Goal: Transaction & Acquisition: Purchase product/service

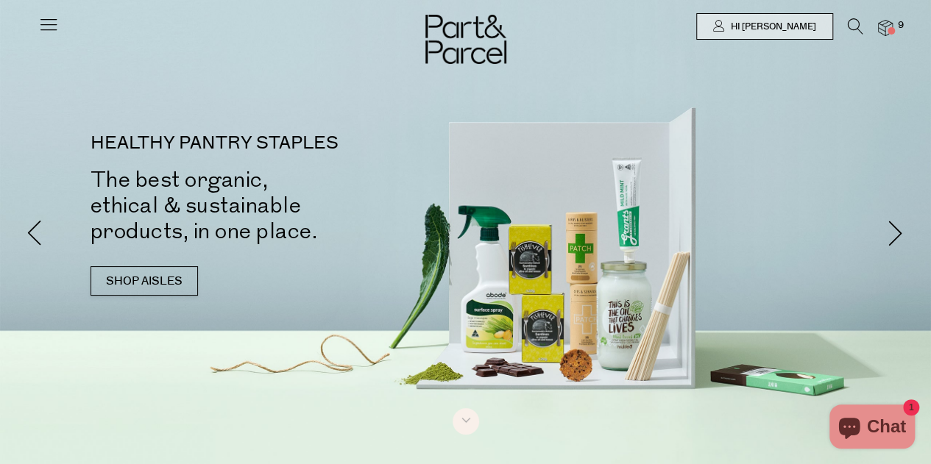
click at [889, 31] on span at bounding box center [890, 30] width 7 height 7
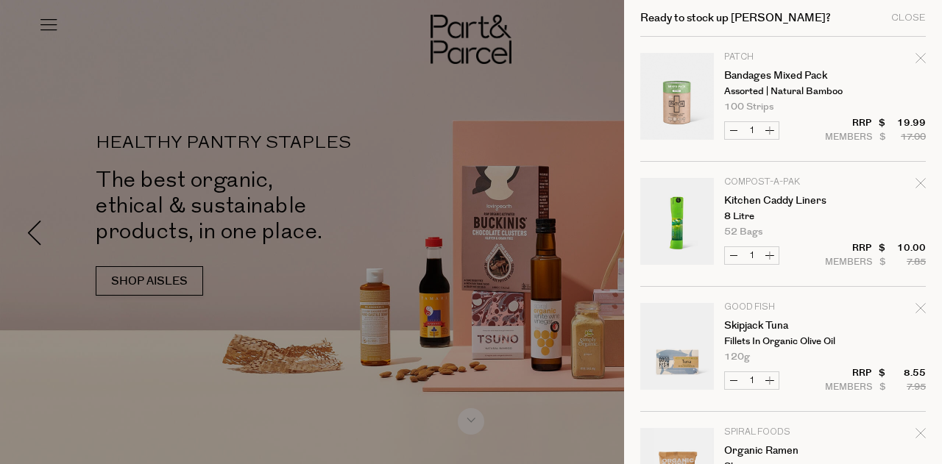
click at [915, 54] on icon "Remove Bandages Mixed Pack" at bounding box center [920, 58] width 10 height 10
type input "Add Membership"
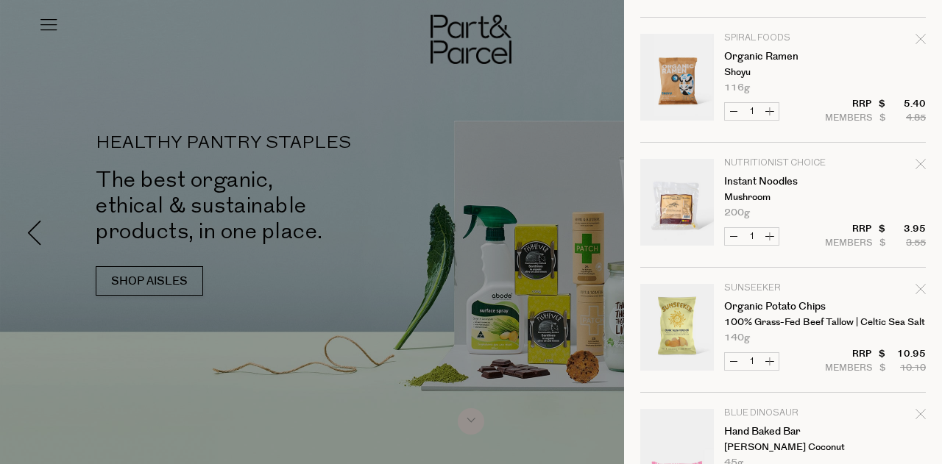
scroll to position [193, 0]
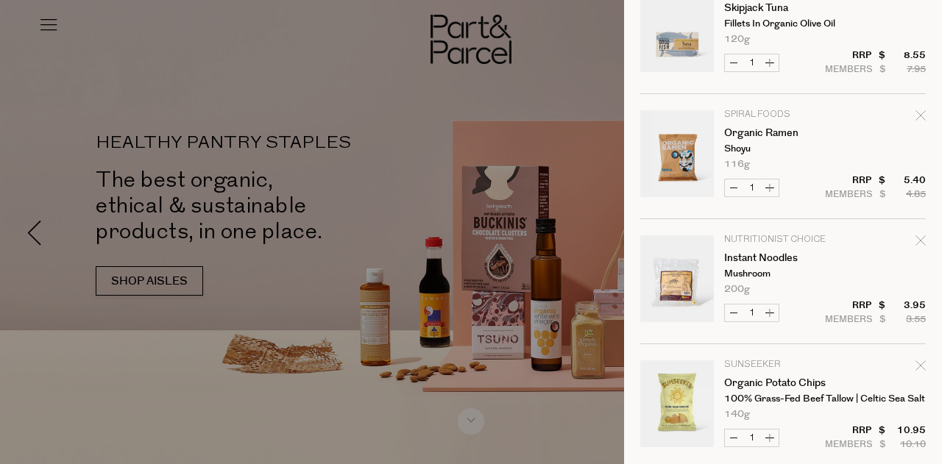
click at [459, 86] on div at bounding box center [471, 232] width 942 height 464
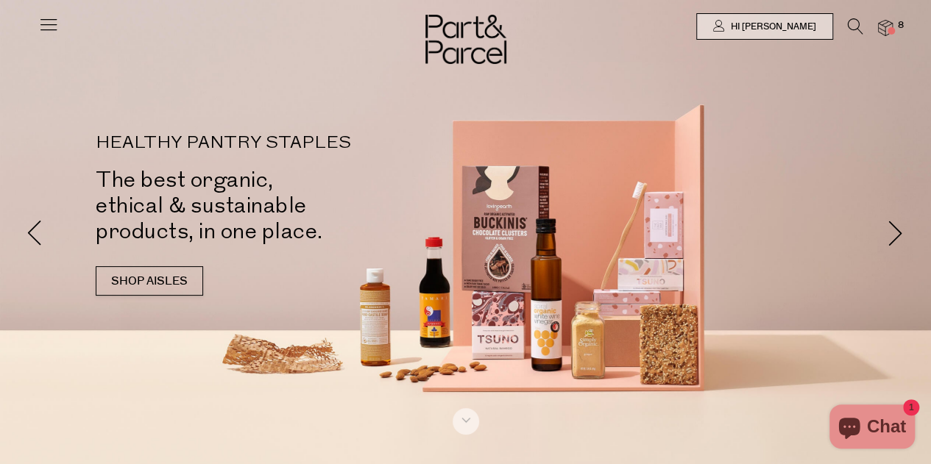
click at [45, 25] on icon at bounding box center [48, 24] width 21 height 21
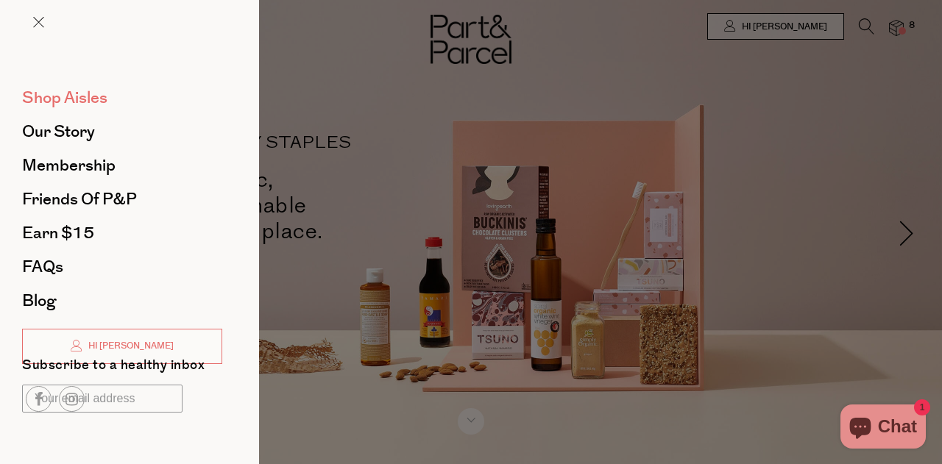
click at [56, 96] on span "Shop Aisles" at bounding box center [64, 98] width 85 height 24
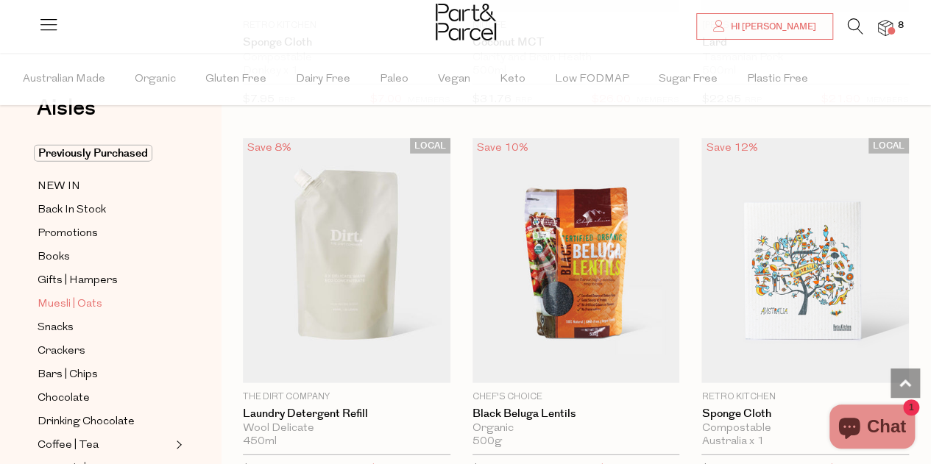
scroll to position [74, 0]
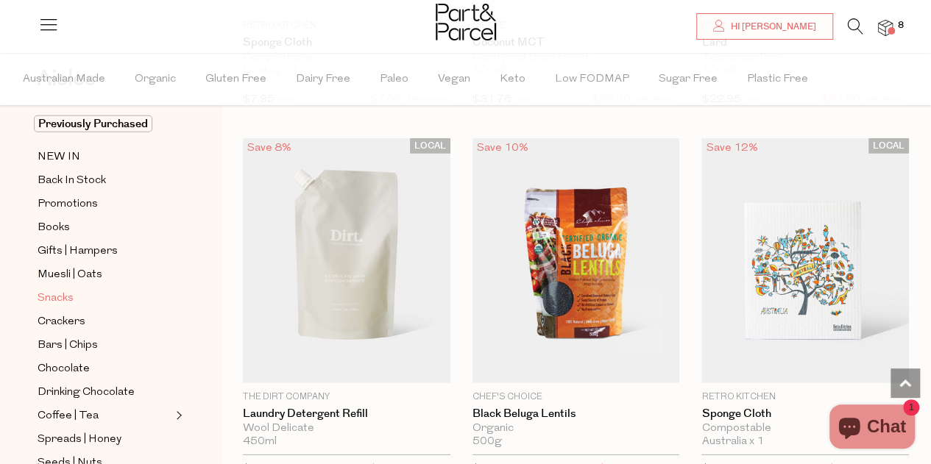
click at [62, 291] on span "Snacks" at bounding box center [56, 299] width 36 height 18
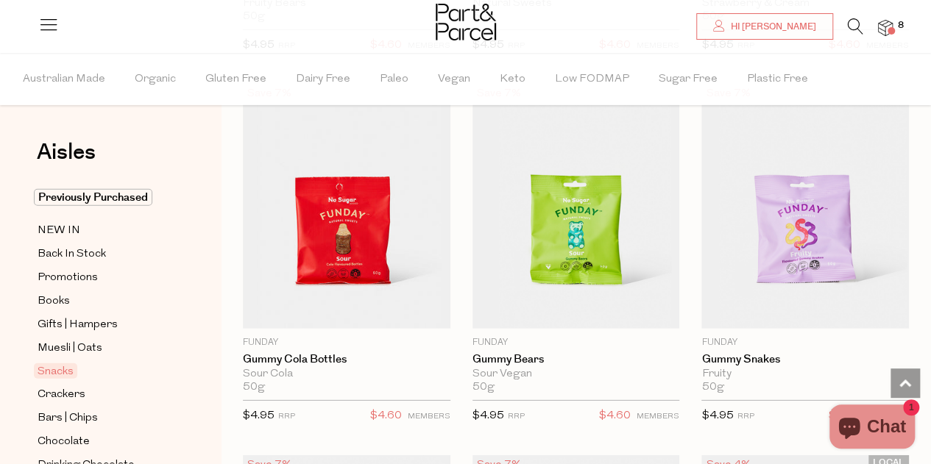
scroll to position [1986, 0]
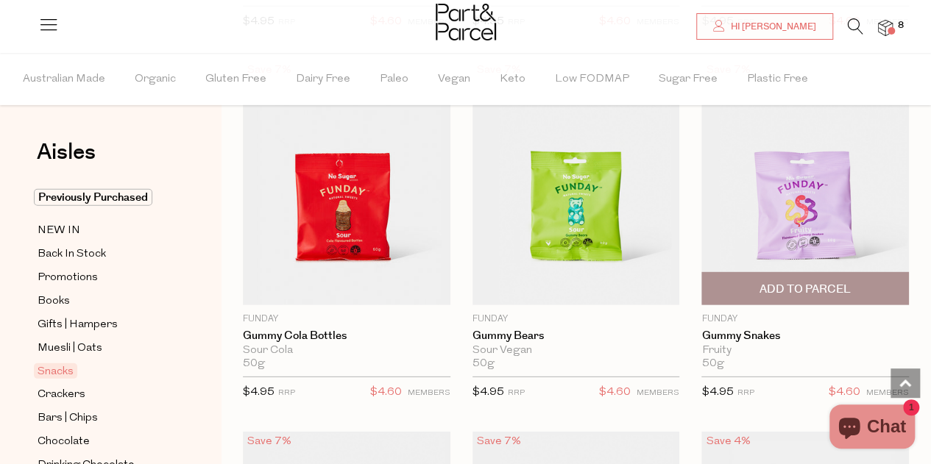
click at [813, 282] on span "Add To Parcel" at bounding box center [804, 289] width 91 height 15
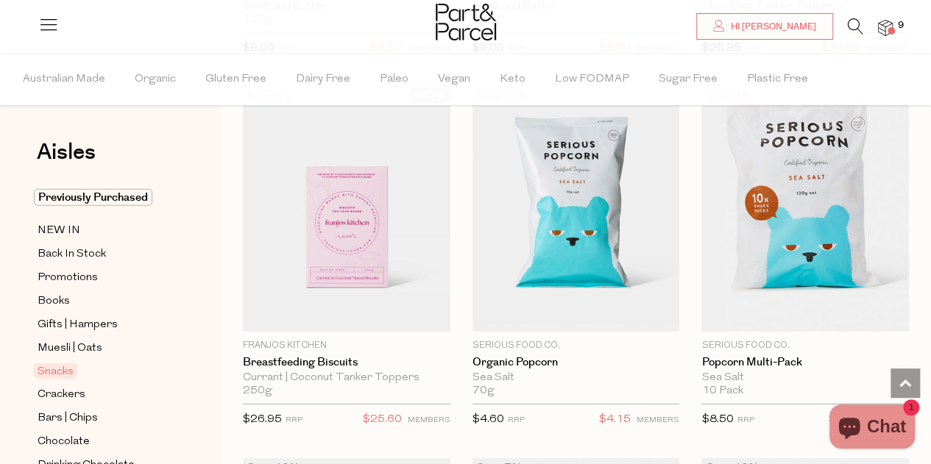
scroll to position [4929, 0]
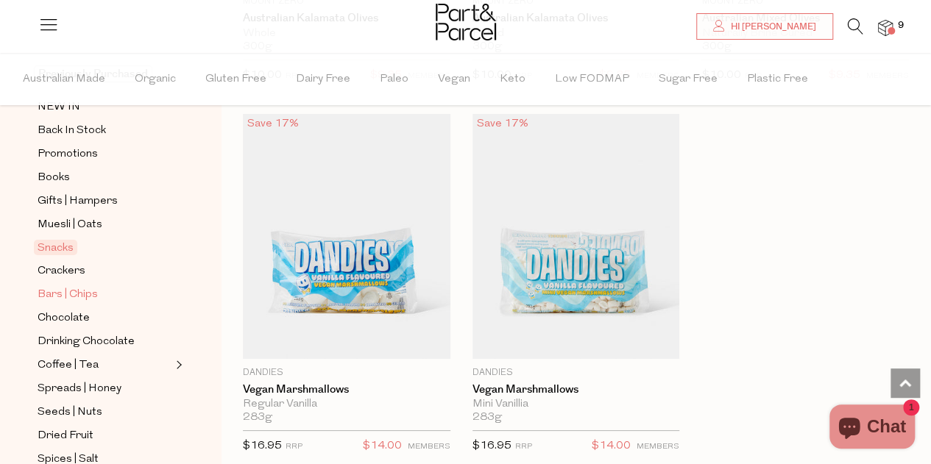
scroll to position [147, 0]
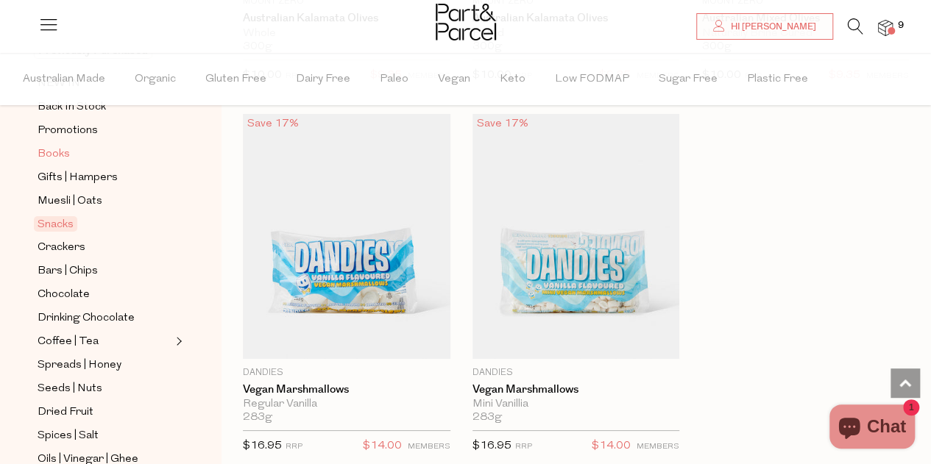
click at [65, 157] on span "Books" at bounding box center [54, 155] width 32 height 18
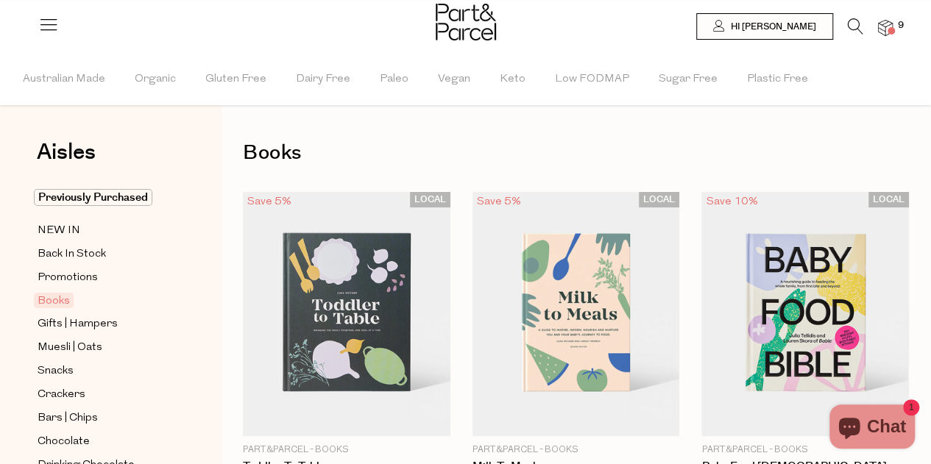
click at [851, 24] on icon at bounding box center [855, 26] width 15 height 16
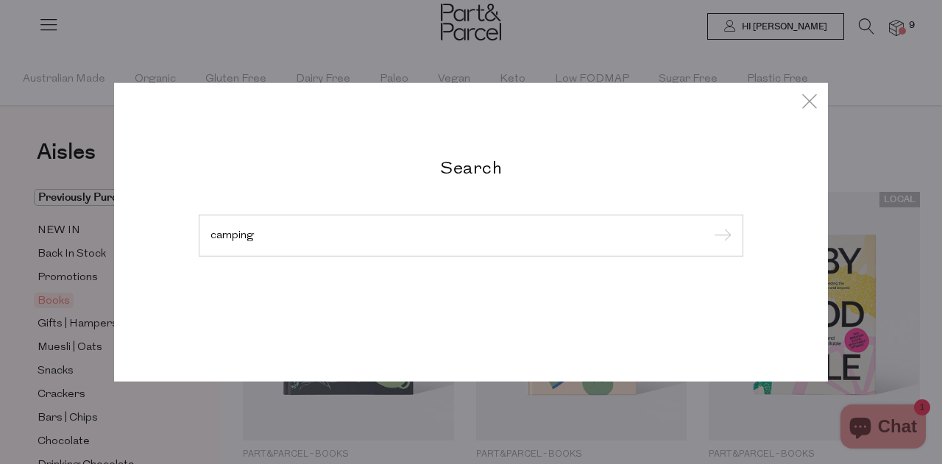
type input "camping"
click at [709, 225] on input "submit" at bounding box center [720, 236] width 22 height 22
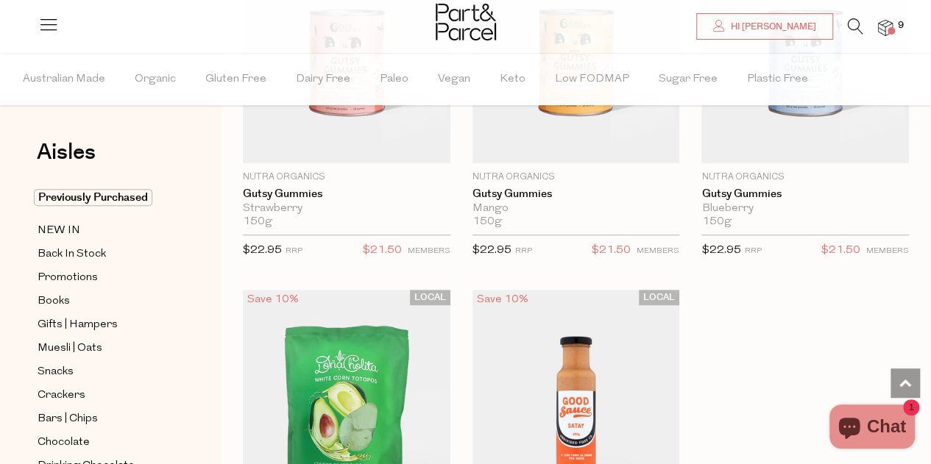
scroll to position [5812, 0]
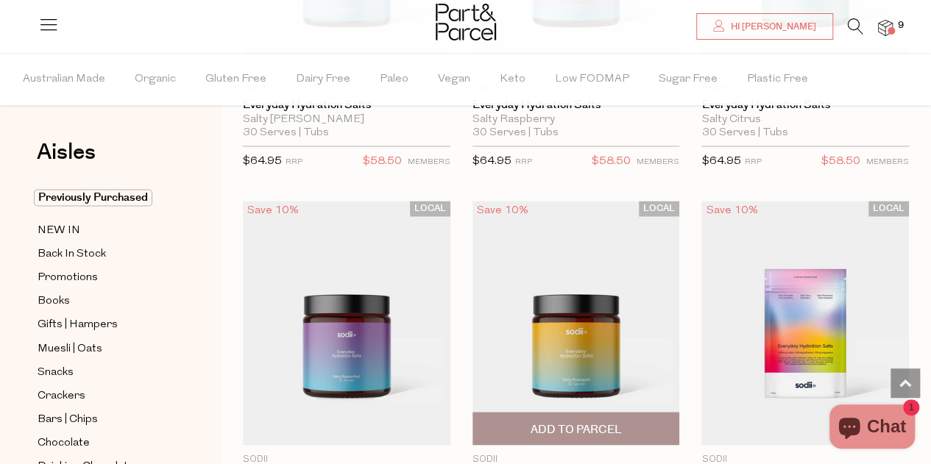
scroll to position [6695, 0]
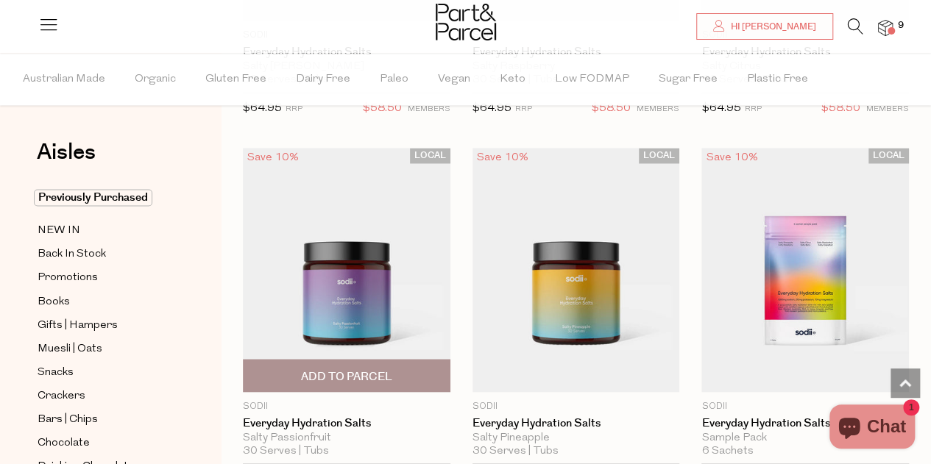
click at [341, 220] on img at bounding box center [346, 269] width 207 height 244
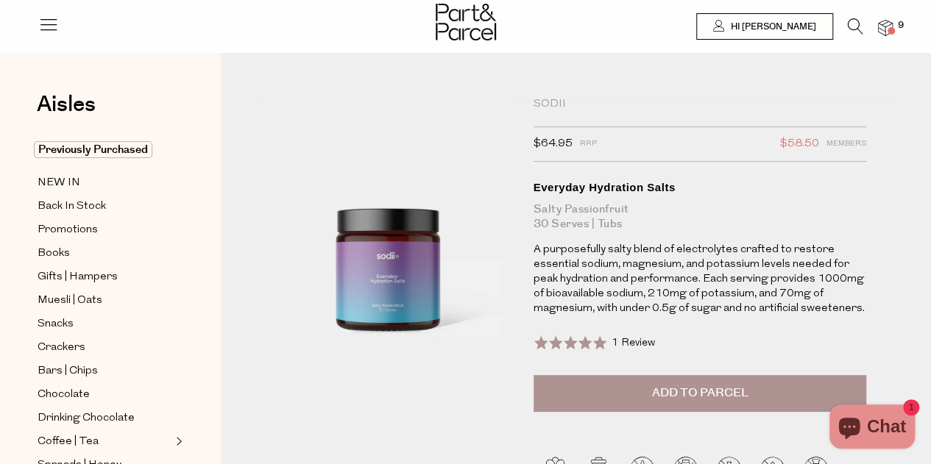
drag, startPoint x: 393, startPoint y: 266, endPoint x: 881, endPoint y: 24, distance: 544.9
click at [881, 24] on img at bounding box center [885, 28] width 15 height 17
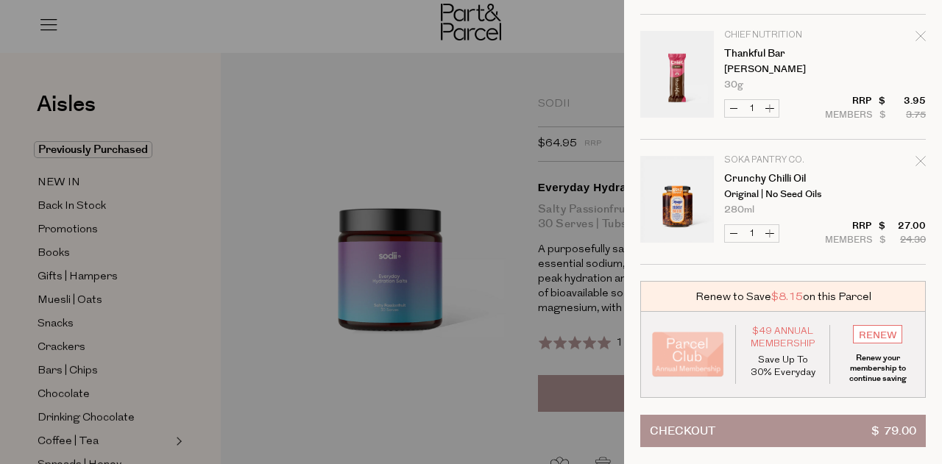
scroll to position [906, 0]
click at [745, 415] on button "Checkout $ 79.00" at bounding box center [782, 431] width 285 height 32
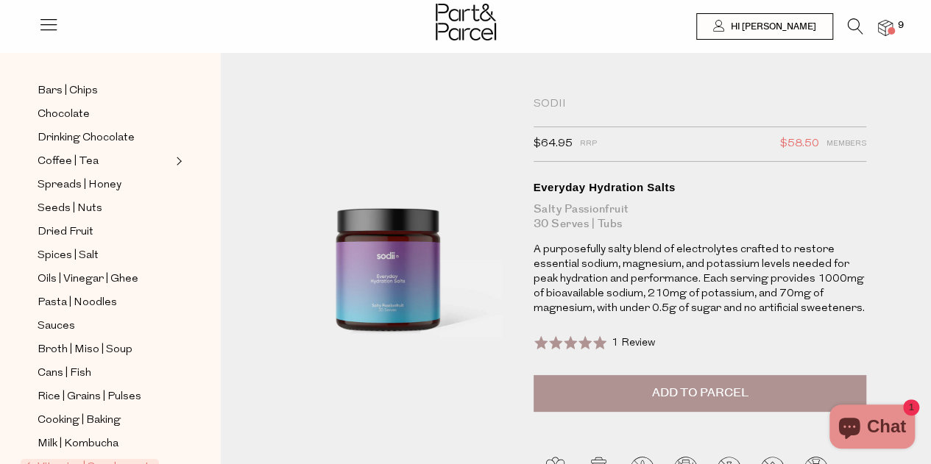
scroll to position [294, 0]
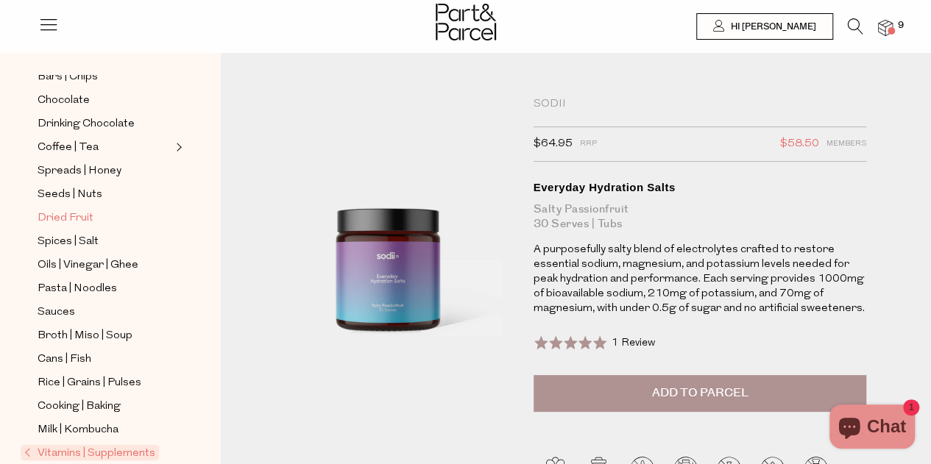
click at [75, 210] on span "Dried Fruit" at bounding box center [66, 219] width 56 height 18
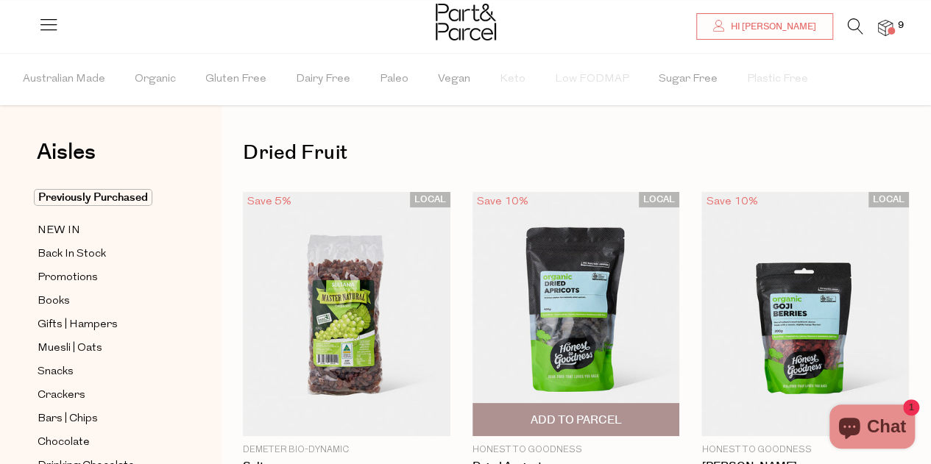
scroll to position [74, 0]
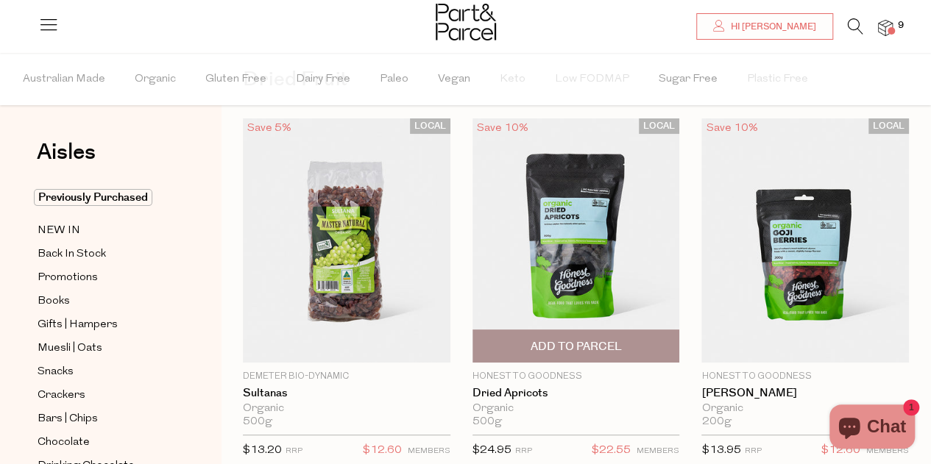
click at [567, 223] on img at bounding box center [575, 240] width 207 height 244
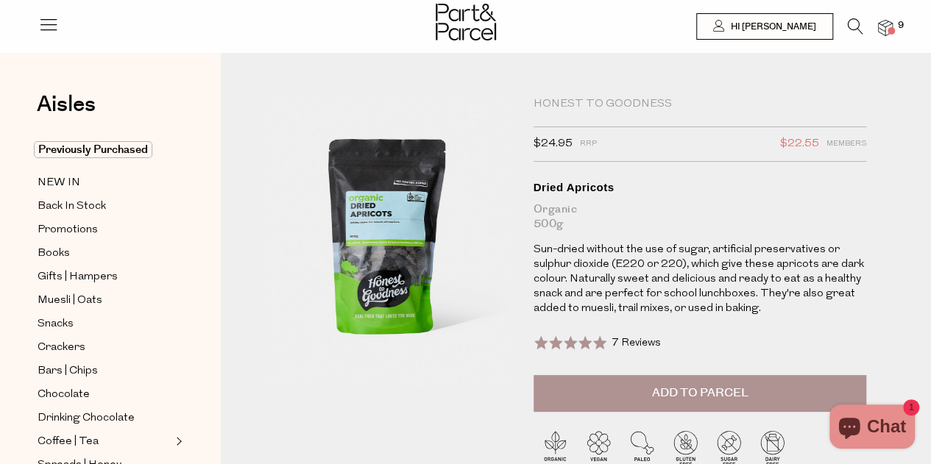
click at [722, 390] on span "Add to Parcel" at bounding box center [699, 393] width 96 height 17
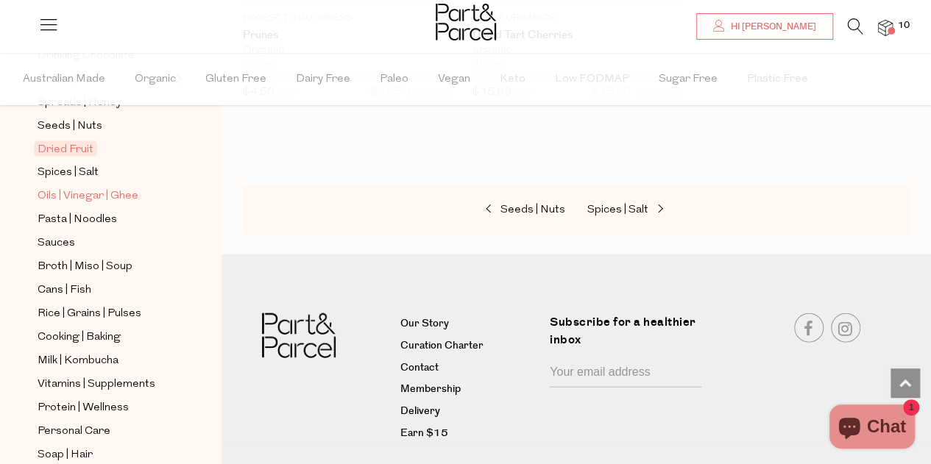
scroll to position [441, 0]
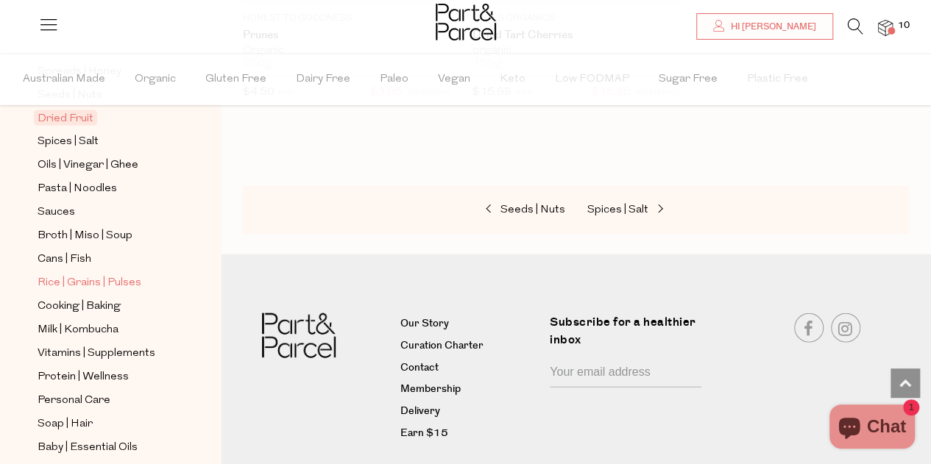
click at [82, 274] on span "Rice | Grains | Pulses" at bounding box center [90, 283] width 104 height 18
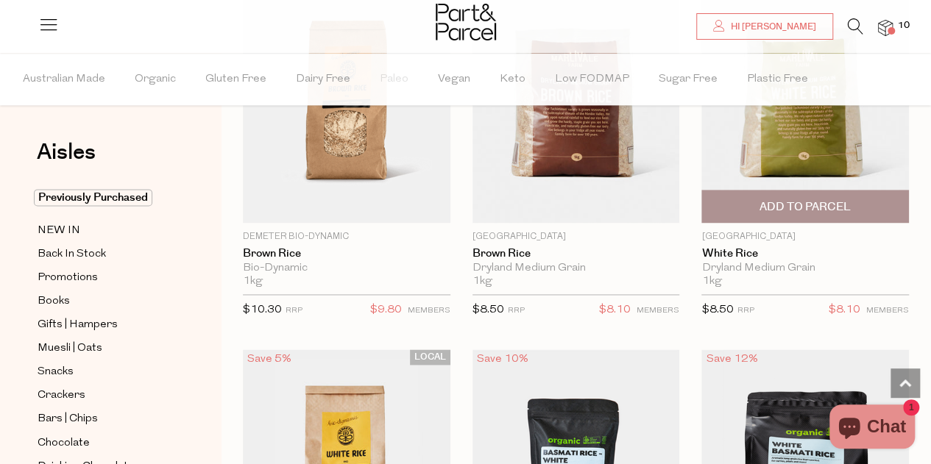
scroll to position [956, 0]
click at [806, 194] on span "Add To Parcel" at bounding box center [805, 206] width 199 height 32
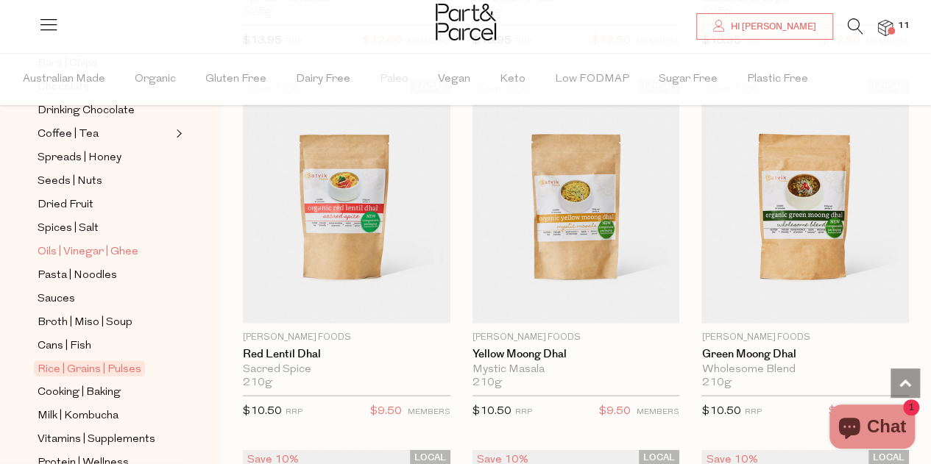
scroll to position [368, 0]
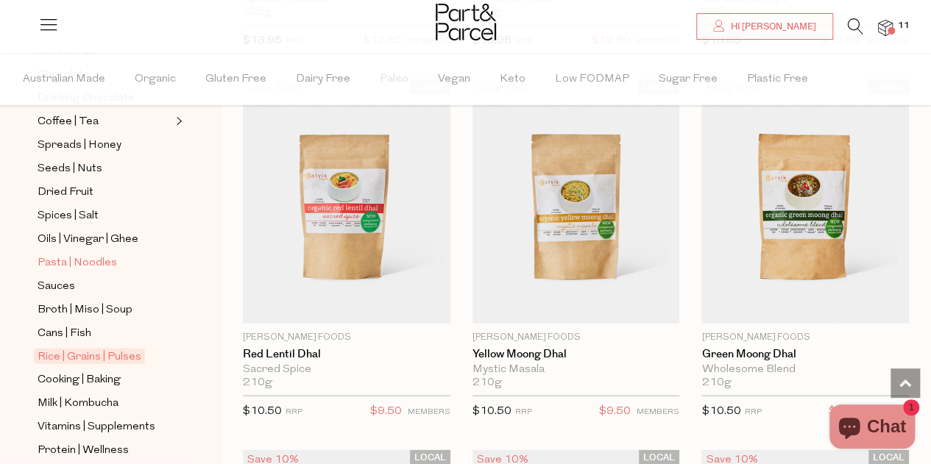
click at [85, 255] on span "Pasta | Noodles" at bounding box center [77, 264] width 79 height 18
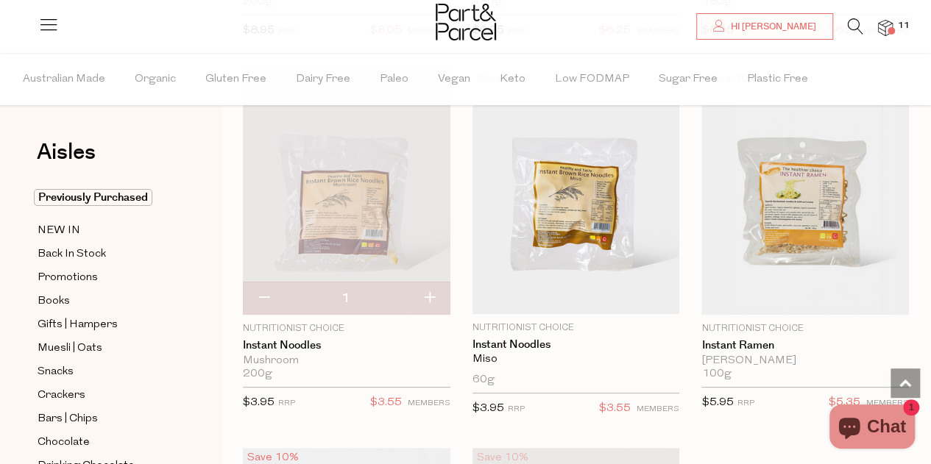
scroll to position [5665, 0]
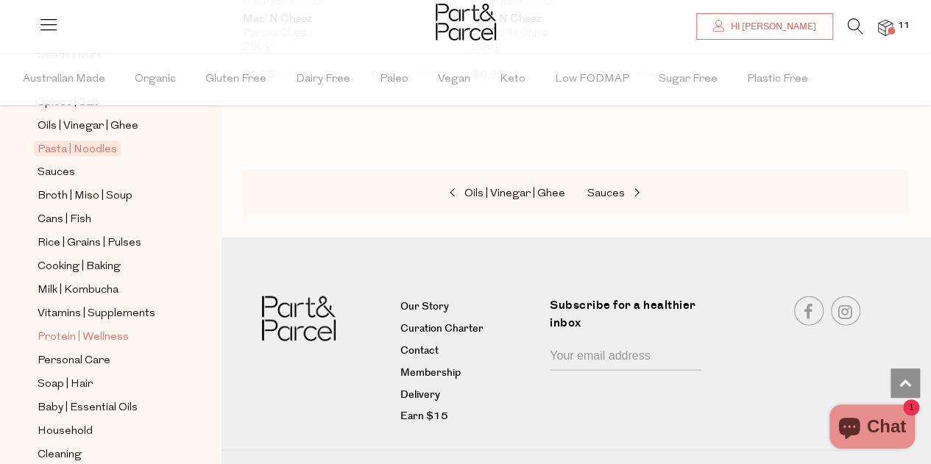
scroll to position [515, 0]
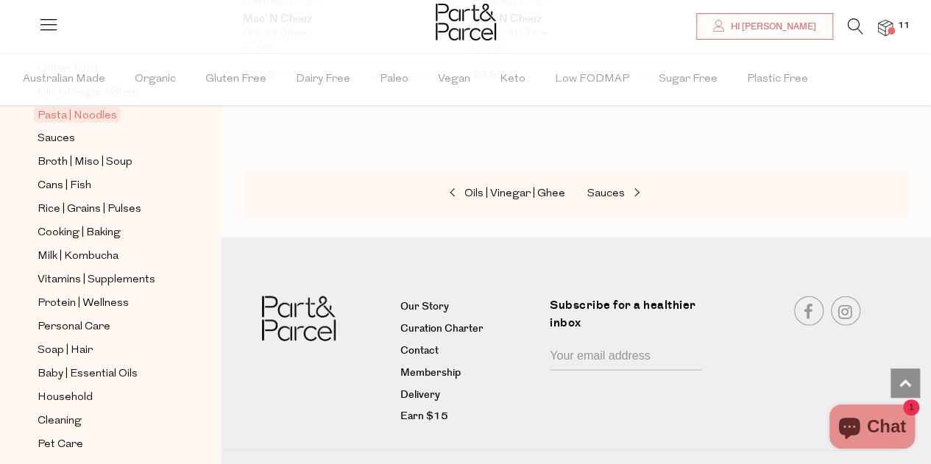
click at [856, 24] on icon at bounding box center [855, 26] width 15 height 16
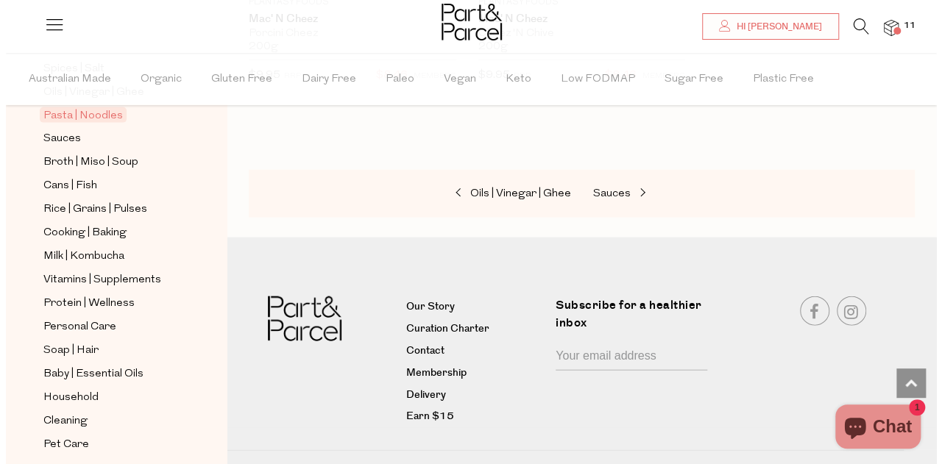
scroll to position [7219, 0]
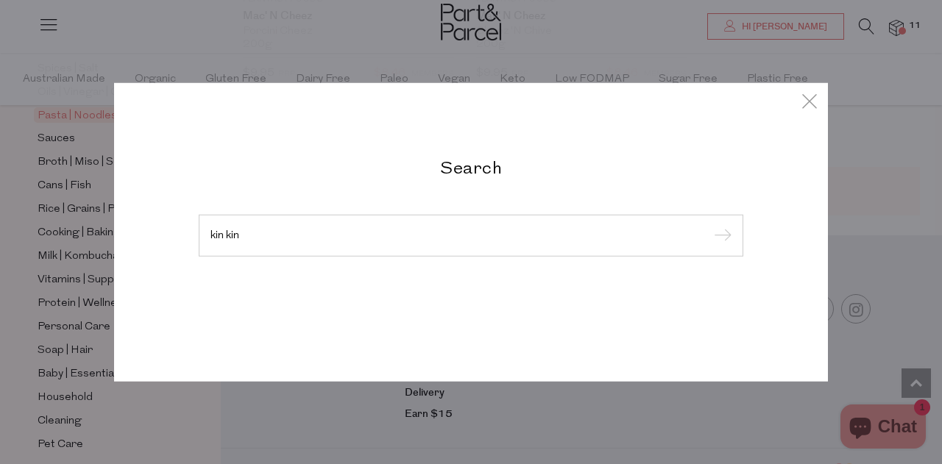
type input "kin kin"
click at [709, 225] on input "submit" at bounding box center [720, 236] width 22 height 22
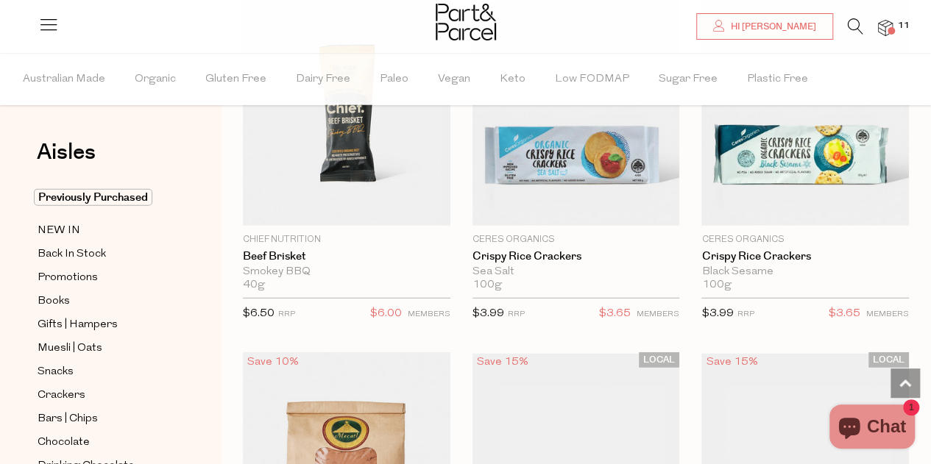
scroll to position [5003, 0]
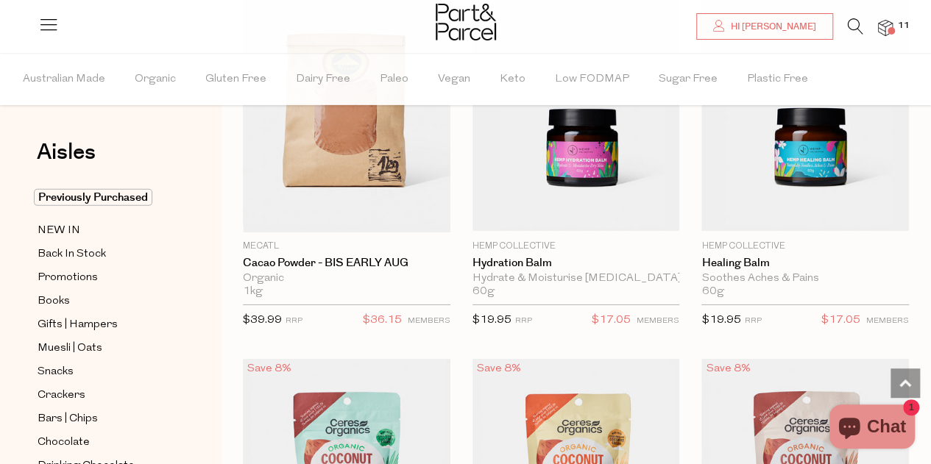
click at [851, 26] on icon at bounding box center [855, 26] width 15 height 16
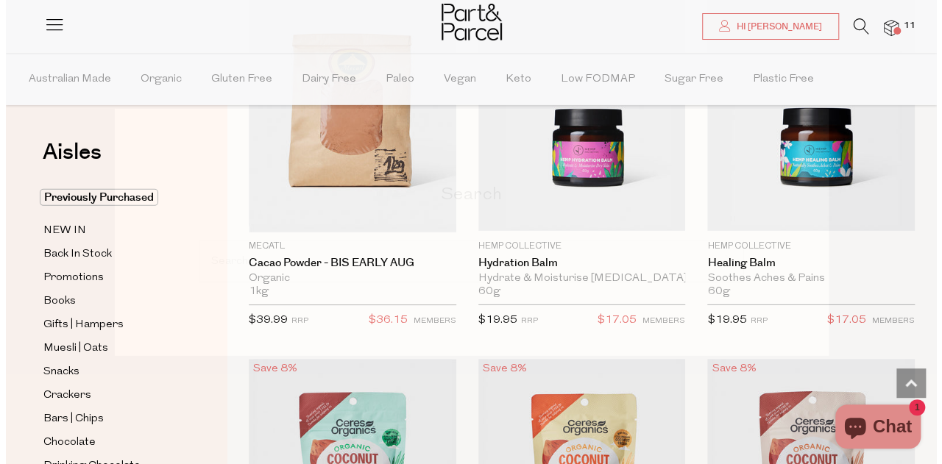
scroll to position [5060, 0]
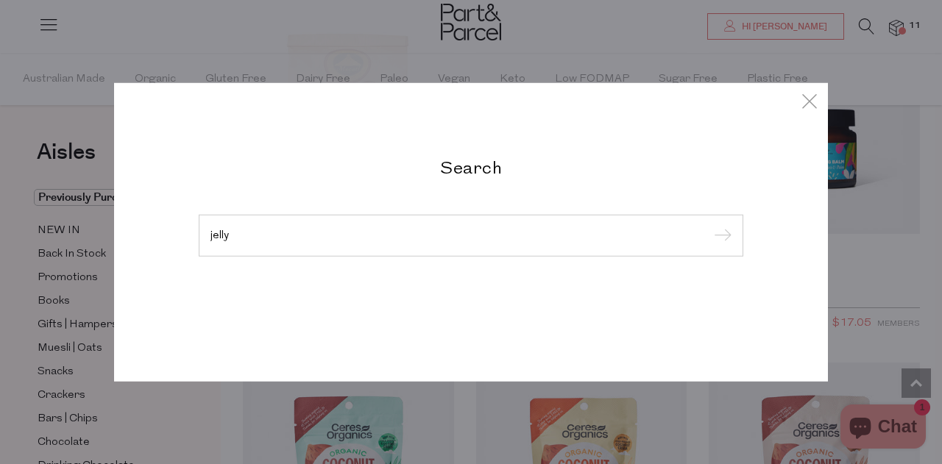
type input "jelly"
click at [709, 225] on input "submit" at bounding box center [720, 236] width 22 height 22
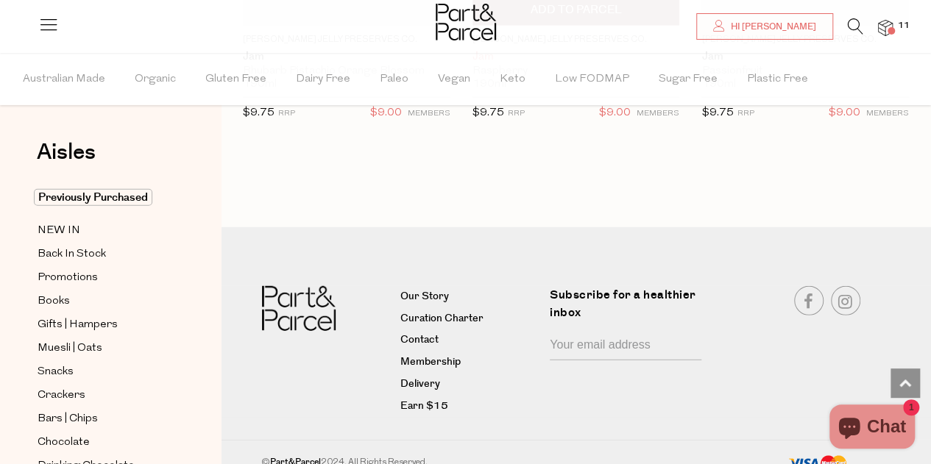
scroll to position [1875, 0]
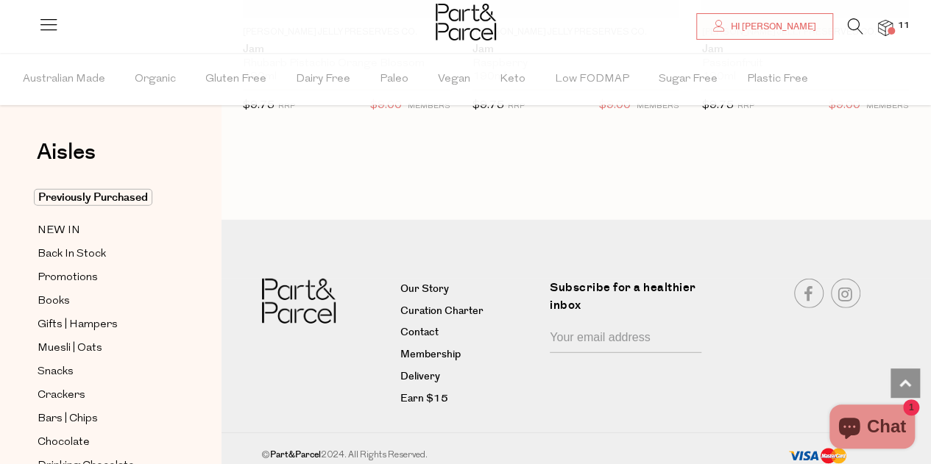
click at [892, 28] on span at bounding box center [890, 30] width 7 height 7
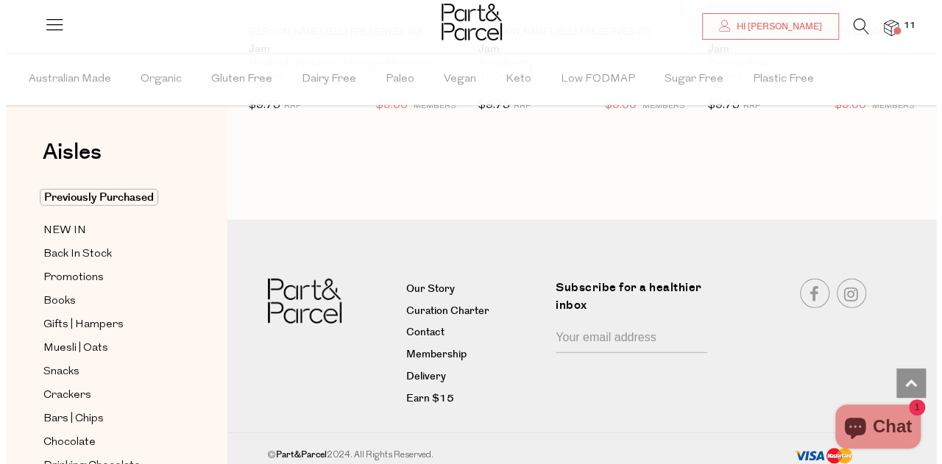
scroll to position [1892, 0]
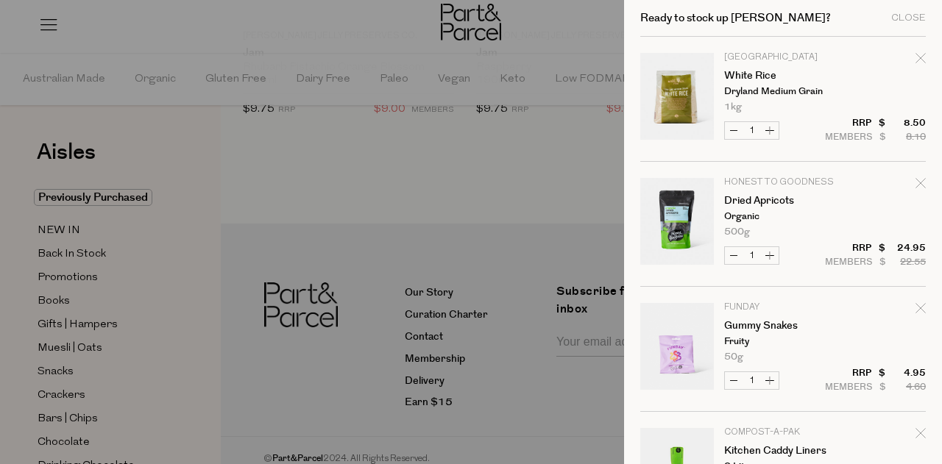
click at [335, 166] on div at bounding box center [471, 232] width 942 height 464
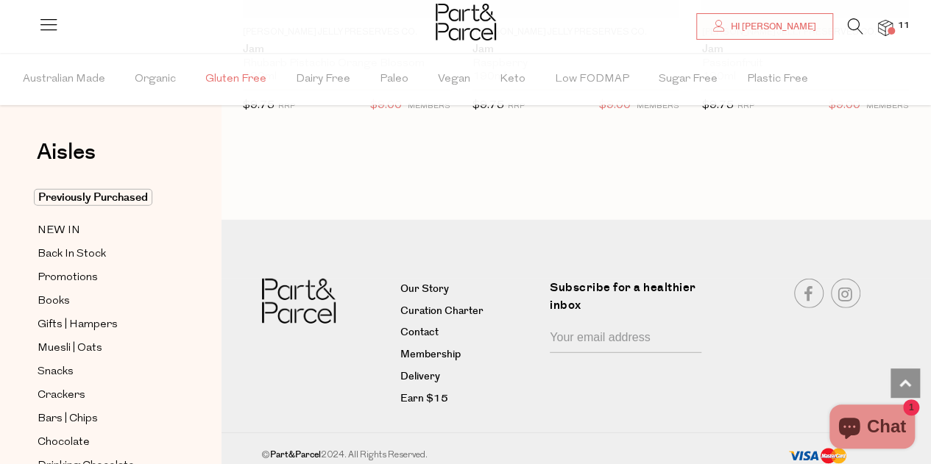
click at [222, 74] on span "Gluten Free" at bounding box center [235, 80] width 61 height 52
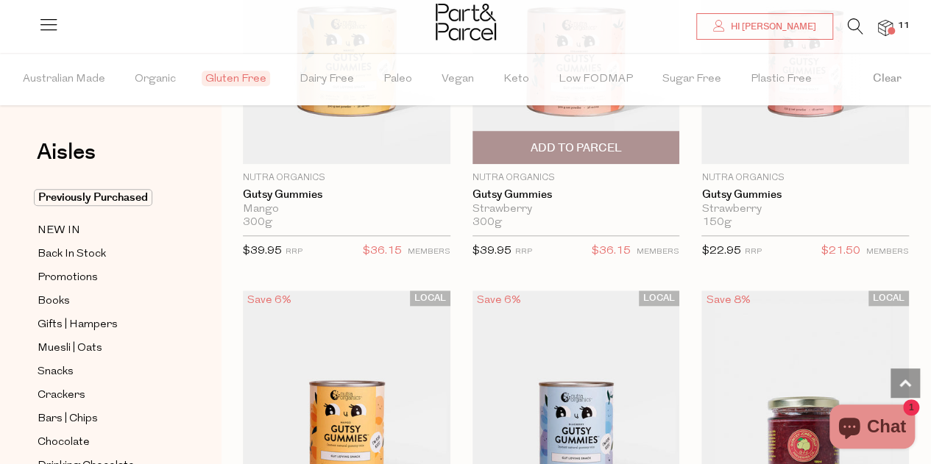
scroll to position [477, 0]
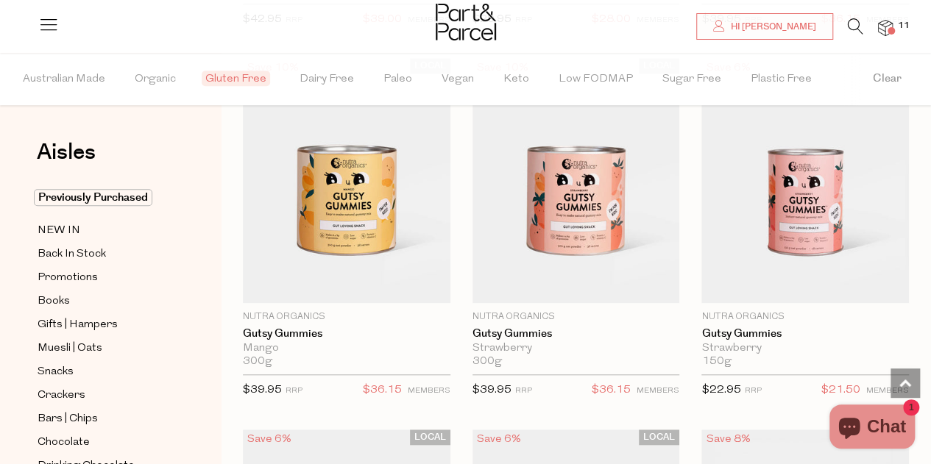
click at [224, 75] on span "Gluten Free" at bounding box center [236, 78] width 68 height 15
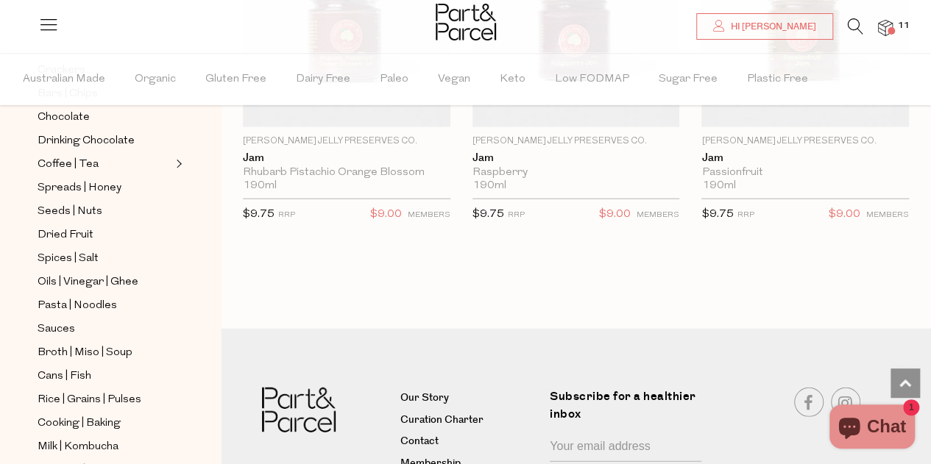
scroll to position [368, 0]
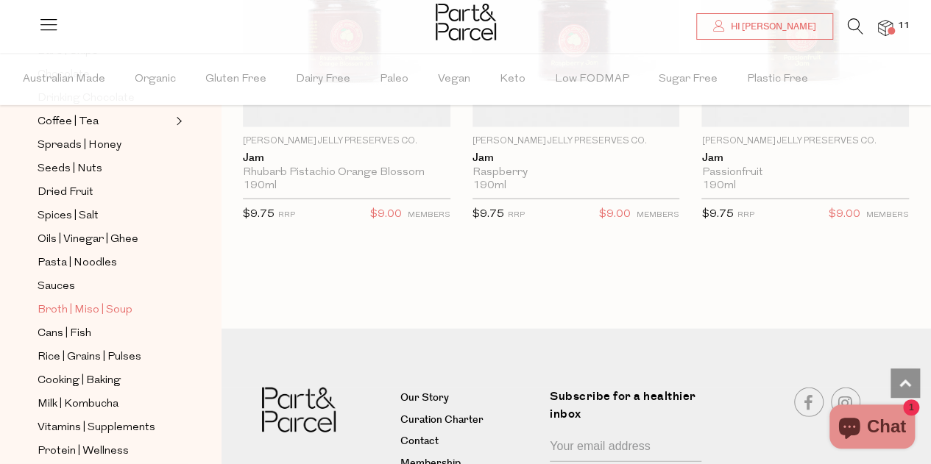
click at [120, 302] on span "Broth | Miso | Soup" at bounding box center [85, 311] width 95 height 18
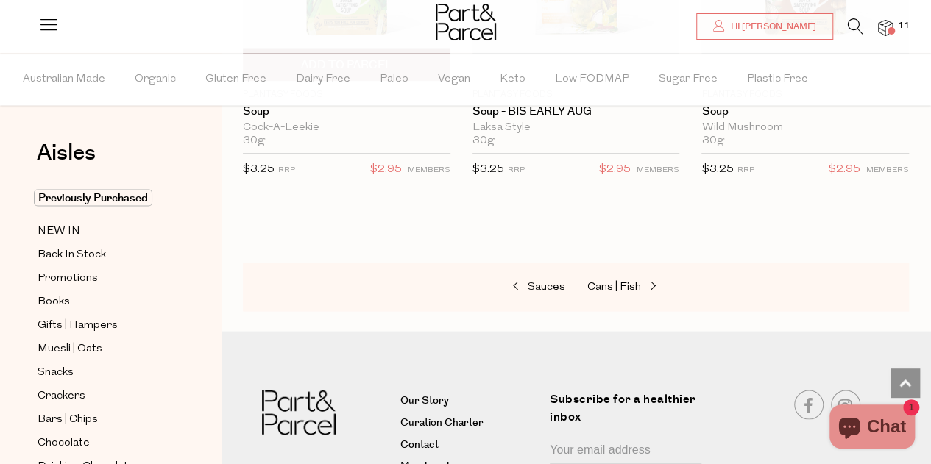
scroll to position [4169, 0]
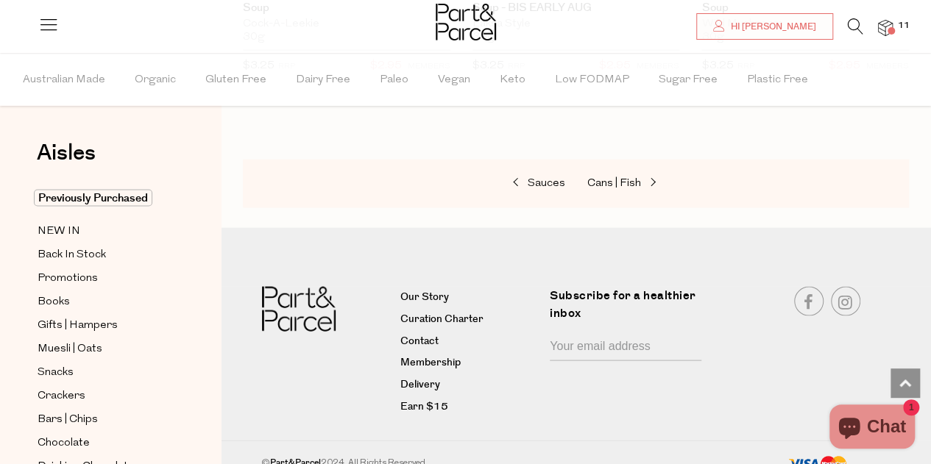
click at [895, 30] on div at bounding box center [465, 24] width 931 height 48
click at [886, 19] on li "11" at bounding box center [877, 28] width 29 height 20
click at [883, 25] on img at bounding box center [885, 28] width 15 height 17
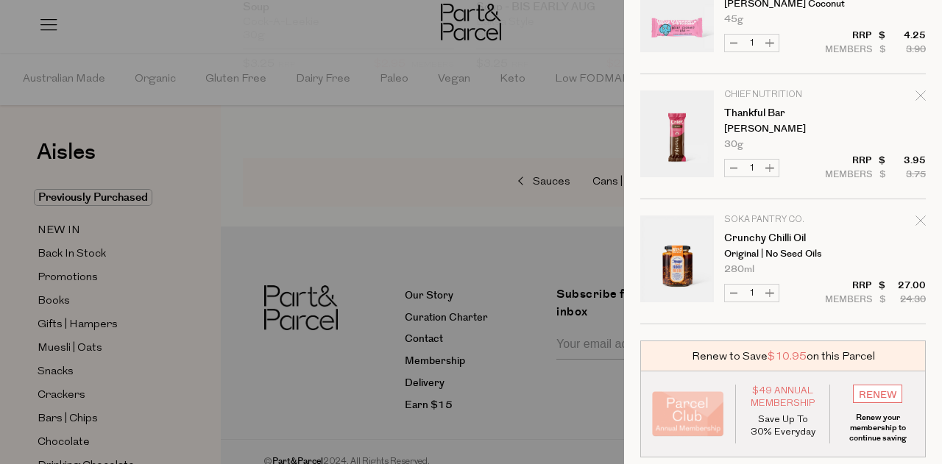
scroll to position [1155, 0]
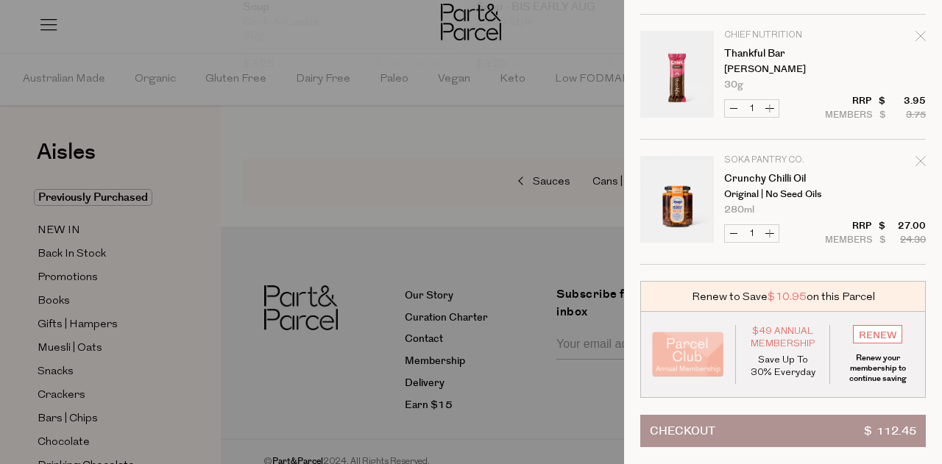
click at [787, 417] on button "Checkout $ 112.45" at bounding box center [782, 431] width 285 height 32
